Goal: Task Accomplishment & Management: Use online tool/utility

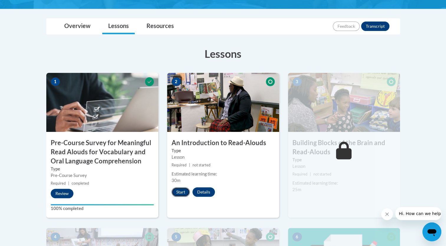
click at [184, 190] on button "Start" at bounding box center [181, 191] width 18 height 9
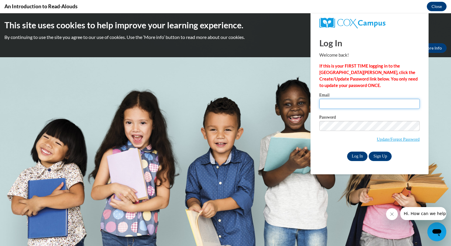
type input "[EMAIL_ADDRESS][DOMAIN_NAME]"
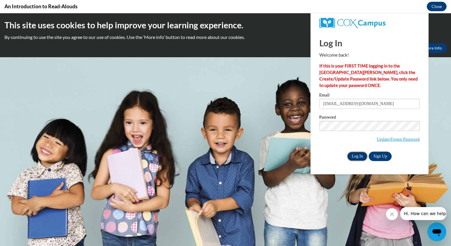
click at [359, 155] on input "Log In" at bounding box center [357, 156] width 21 height 9
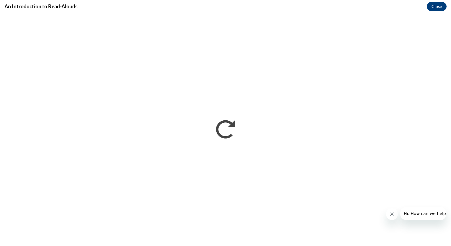
click at [389, 212] on icon "Close message from company" at bounding box center [391, 214] width 5 height 5
click at [427, 222] on button "Open messaging window" at bounding box center [436, 231] width 19 height 19
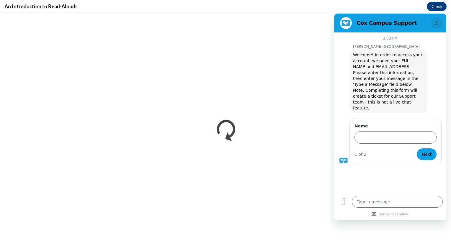
click at [435, 22] on icon "Options menu" at bounding box center [436, 23] width 5 height 5
click at [436, 8] on button "Close" at bounding box center [436, 6] width 20 height 9
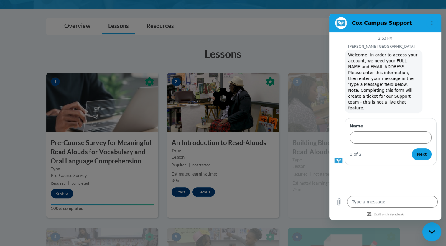
click at [430, 234] on icon "Close messaging window" at bounding box center [432, 232] width 6 height 4
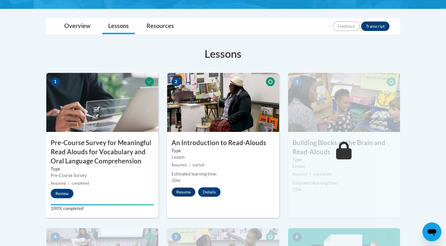
click at [183, 190] on button "Resume" at bounding box center [184, 191] width 24 height 9
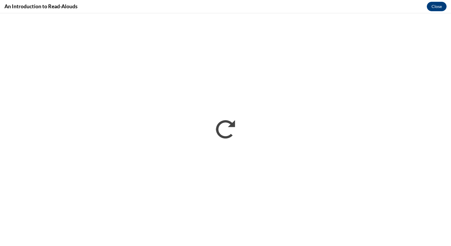
type textarea "x"
